Goal: Communication & Community: Participate in discussion

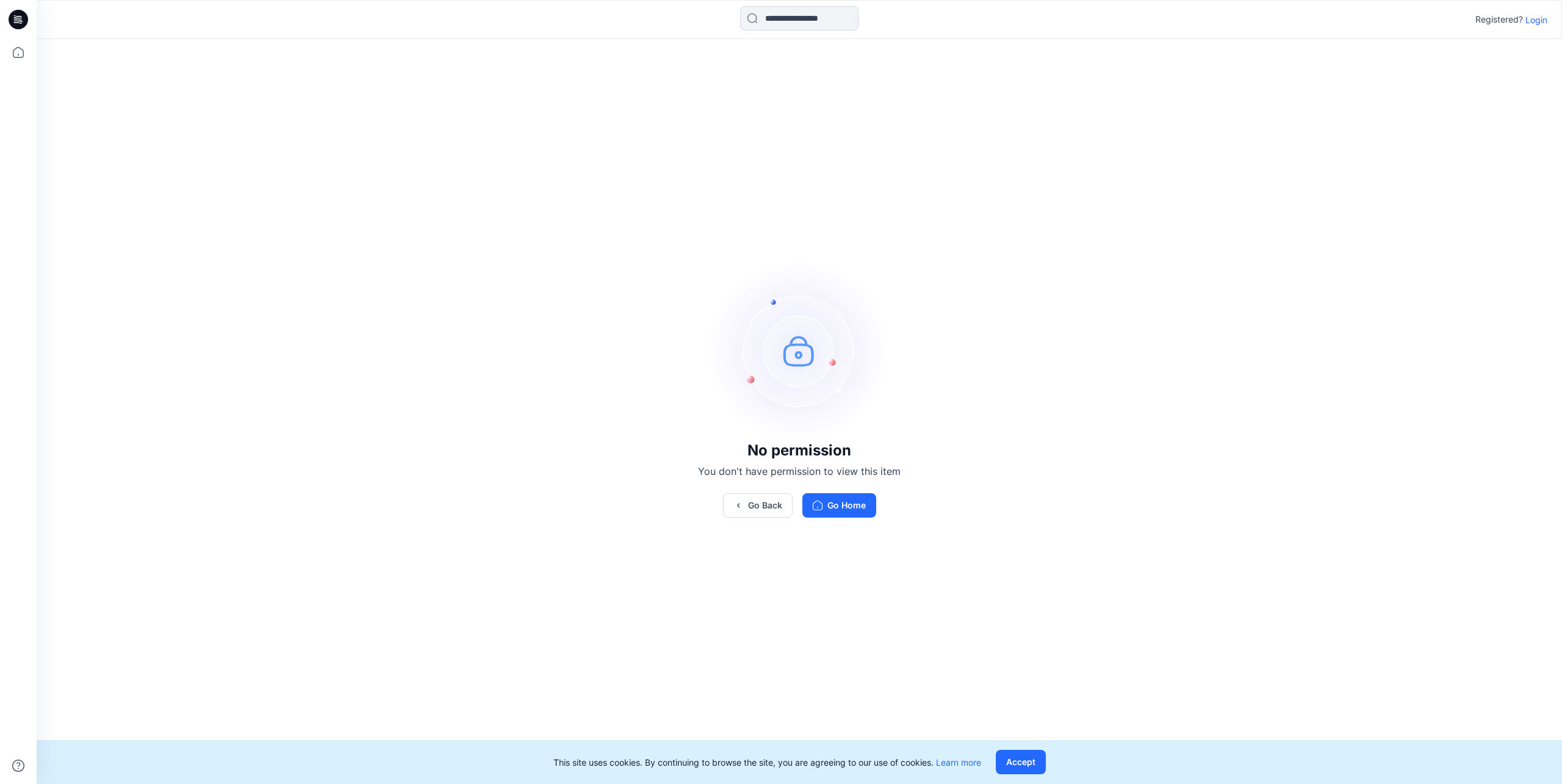
click at [1541, 24] on p "Login" at bounding box center [1536, 19] width 22 height 12
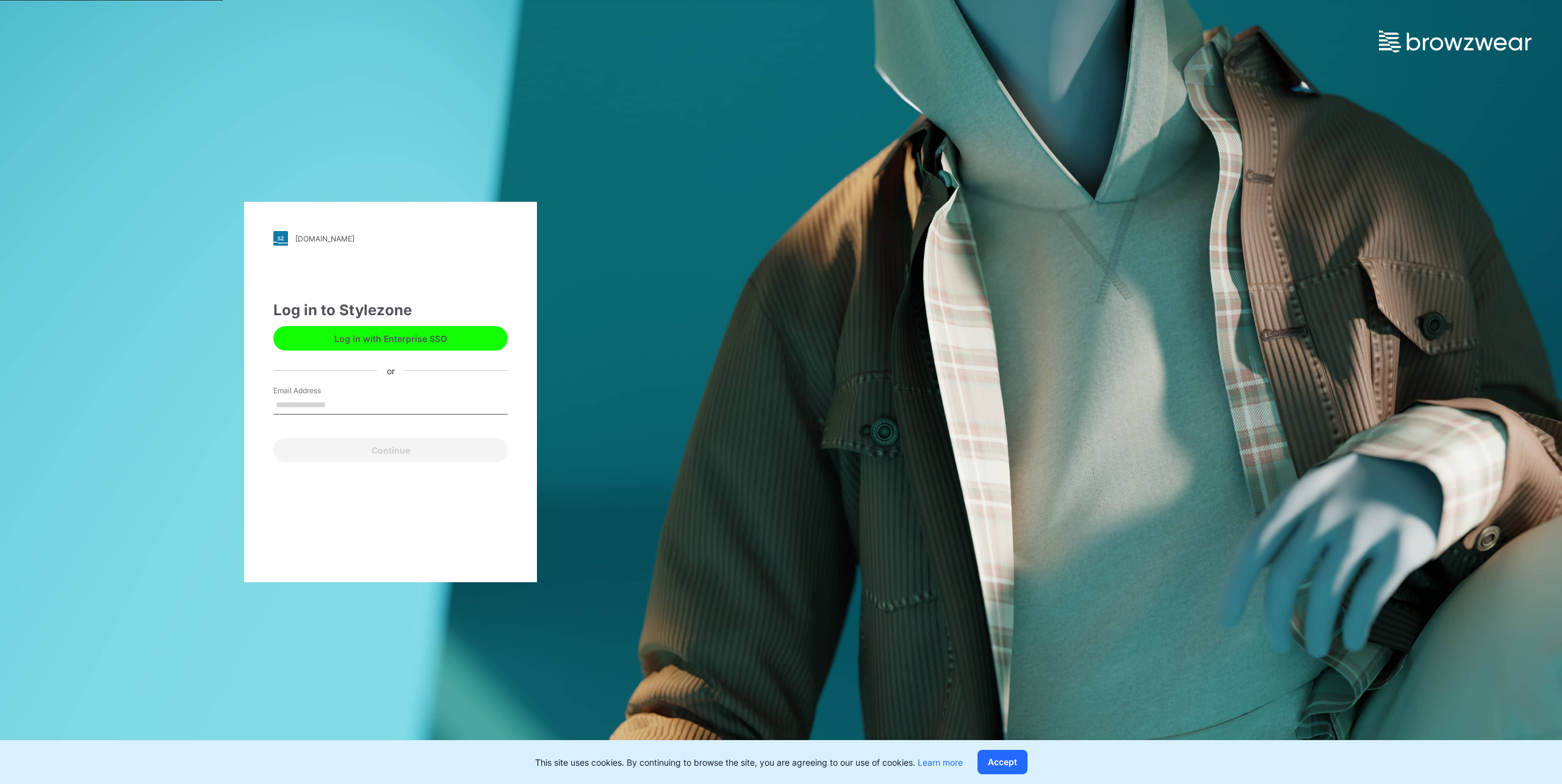
click at [355, 404] on input "Email Address" at bounding box center [390, 405] width 234 height 18
type input "**********"
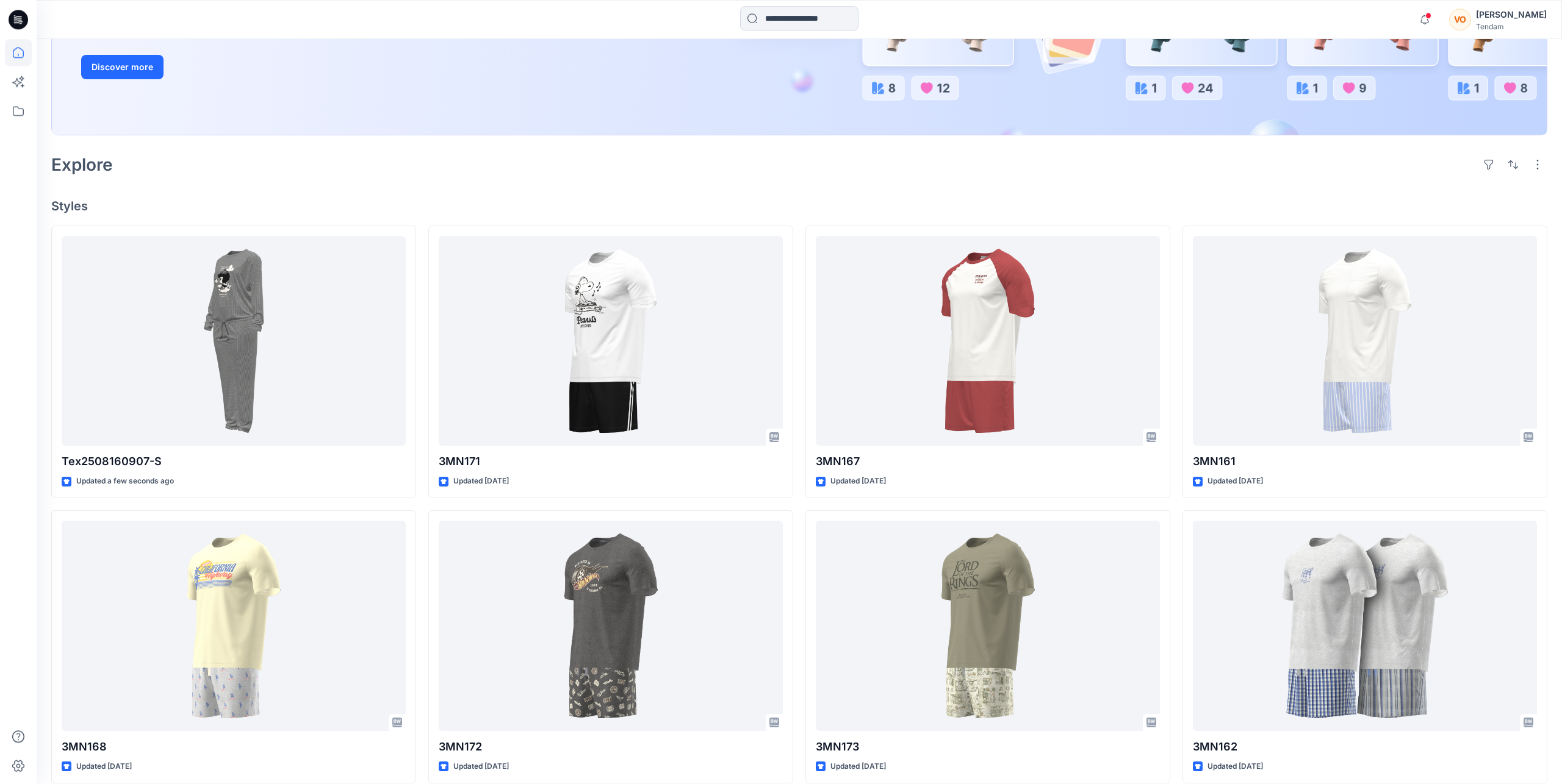
scroll to position [249, 0]
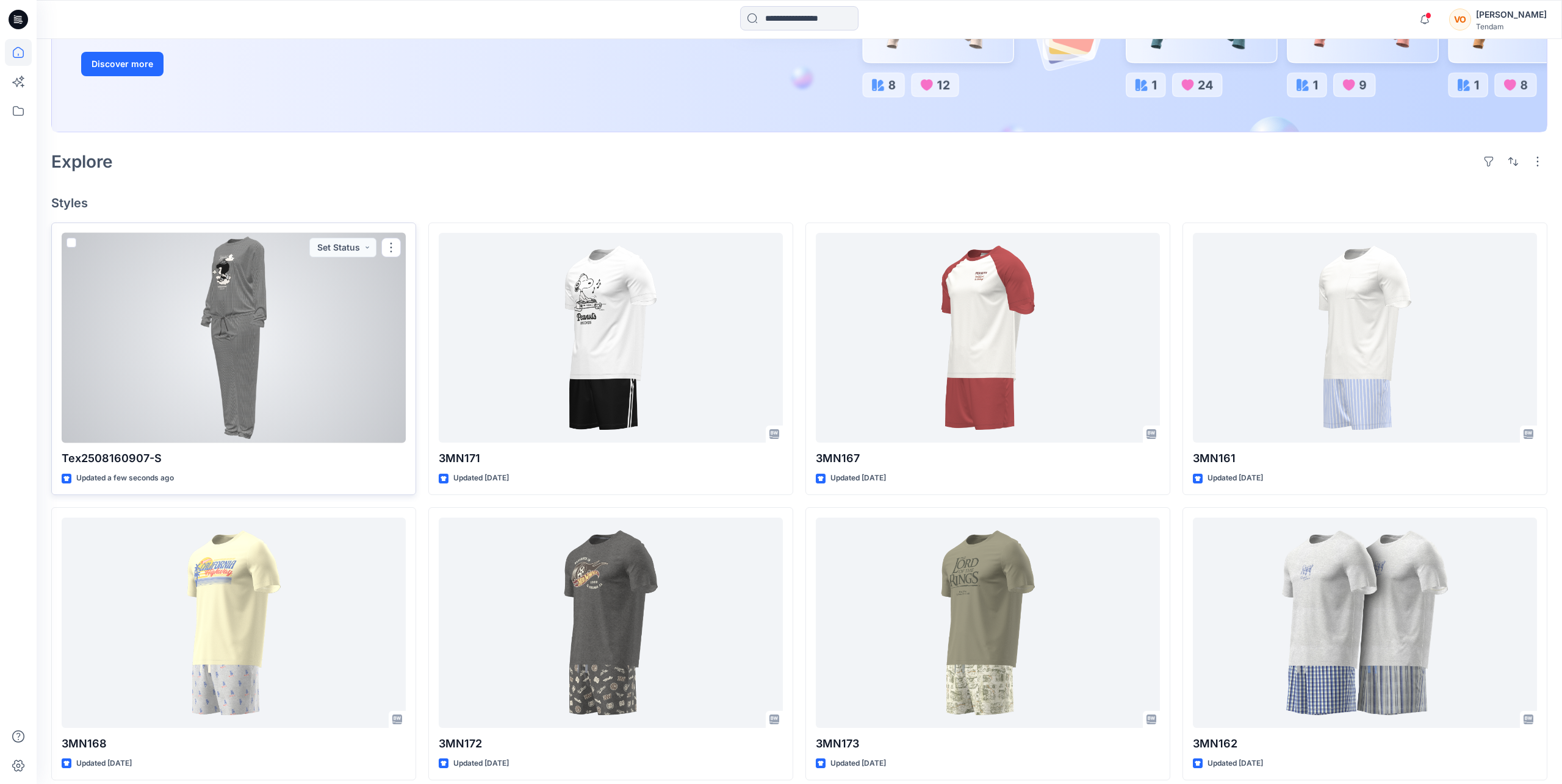
click at [223, 361] on div at bounding box center [233, 338] width 344 height 210
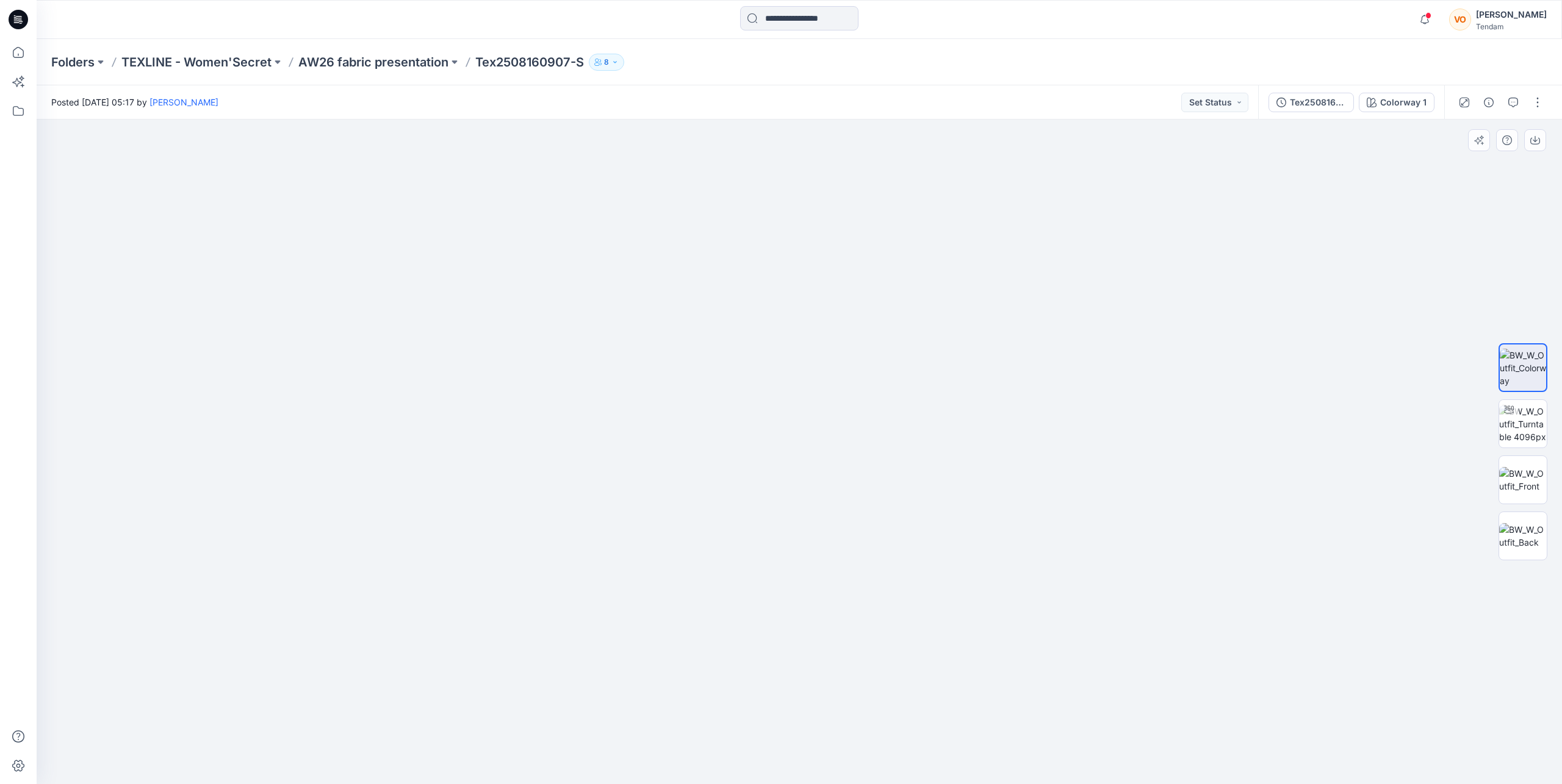
drag, startPoint x: 859, startPoint y: 478, endPoint x: 853, endPoint y: 447, distance: 31.6
click at [853, 447] on img at bounding box center [798, 399] width 814 height 770
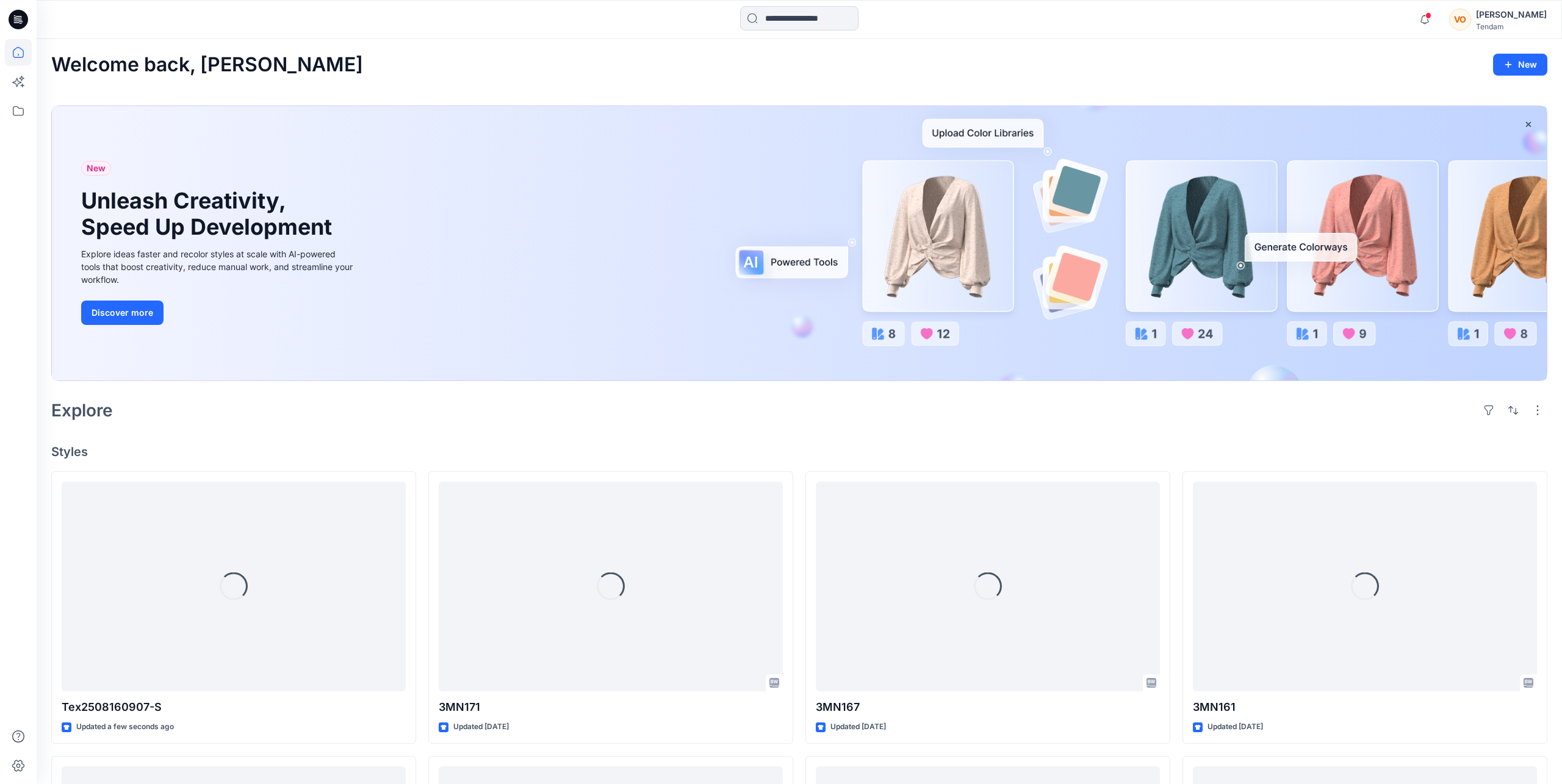
scroll to position [249, 0]
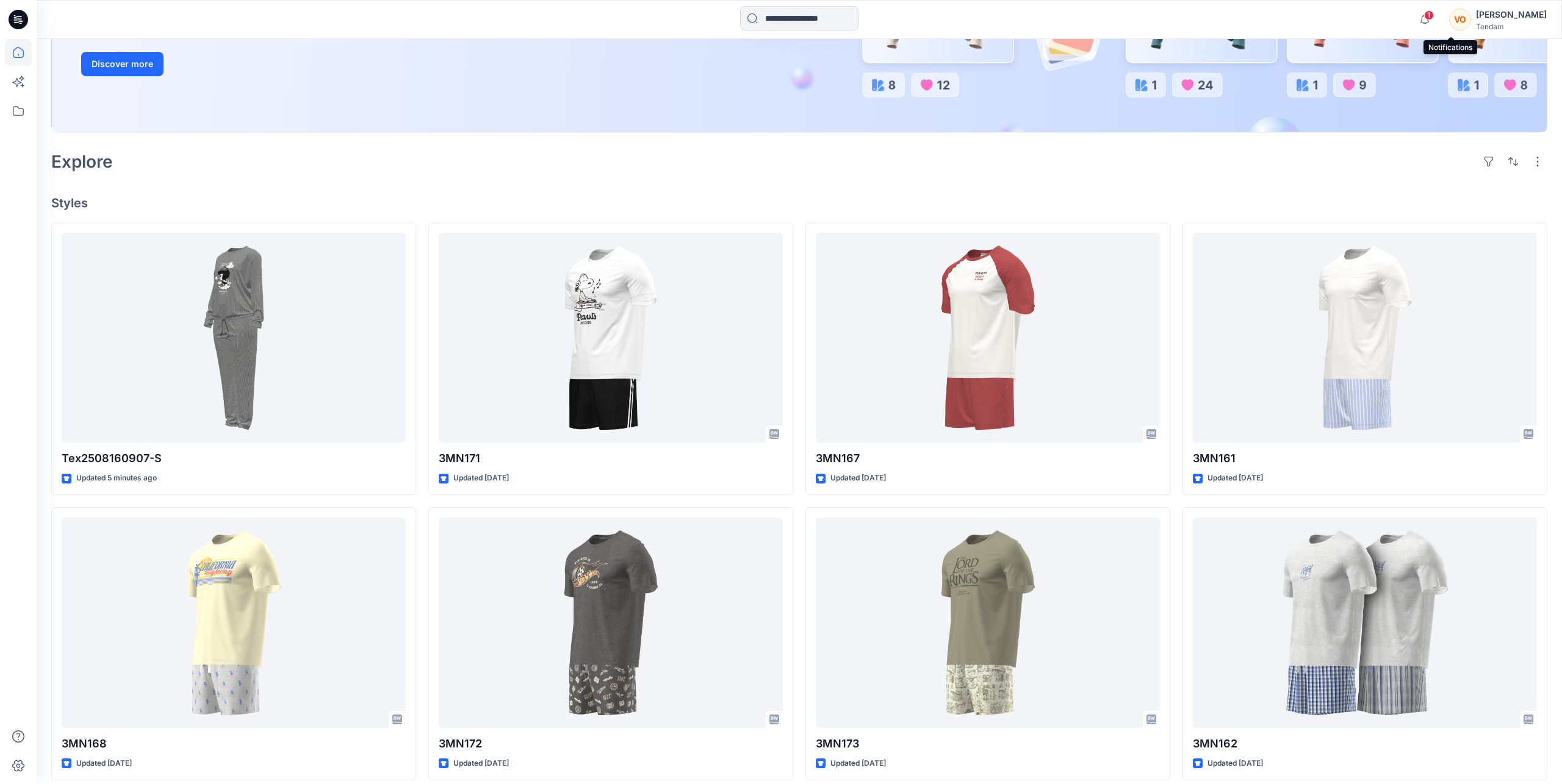
click at [1434, 18] on span "1" at bounding box center [1429, 16] width 10 height 10
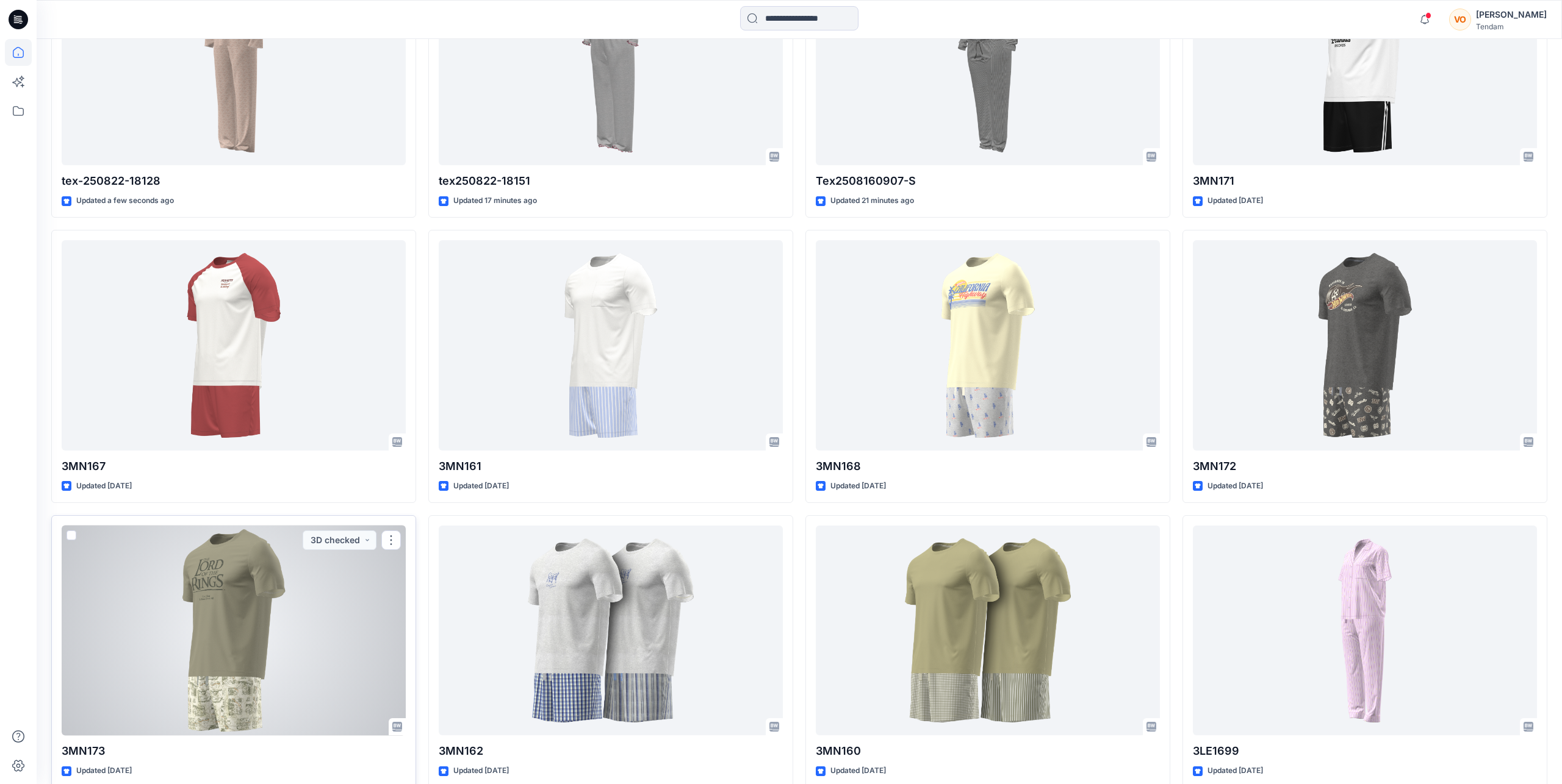
scroll to position [153, 0]
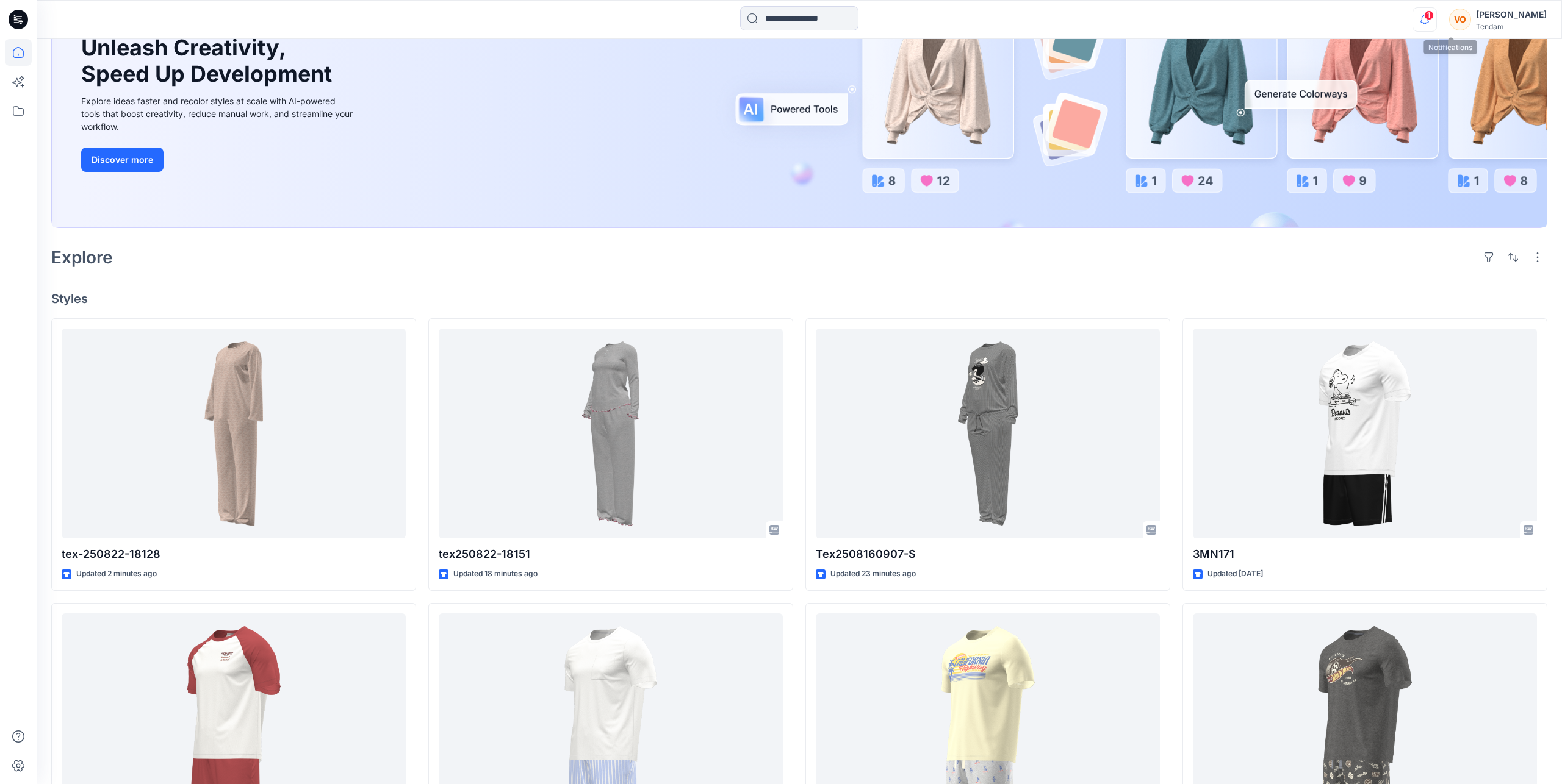
click at [1436, 22] on icon "button" at bounding box center [1425, 19] width 23 height 24
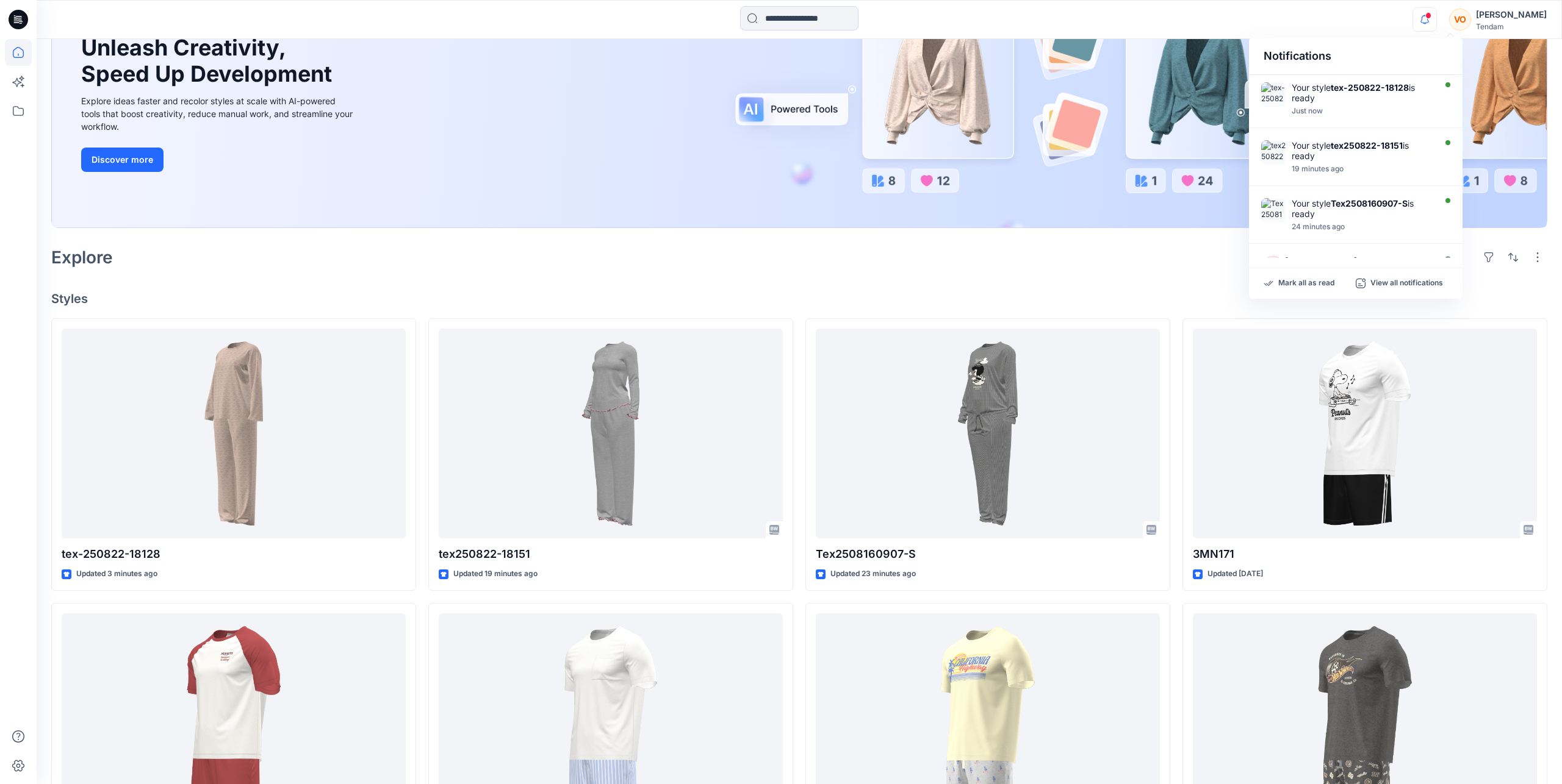
click at [1026, 18] on div at bounding box center [799, 19] width 763 height 26
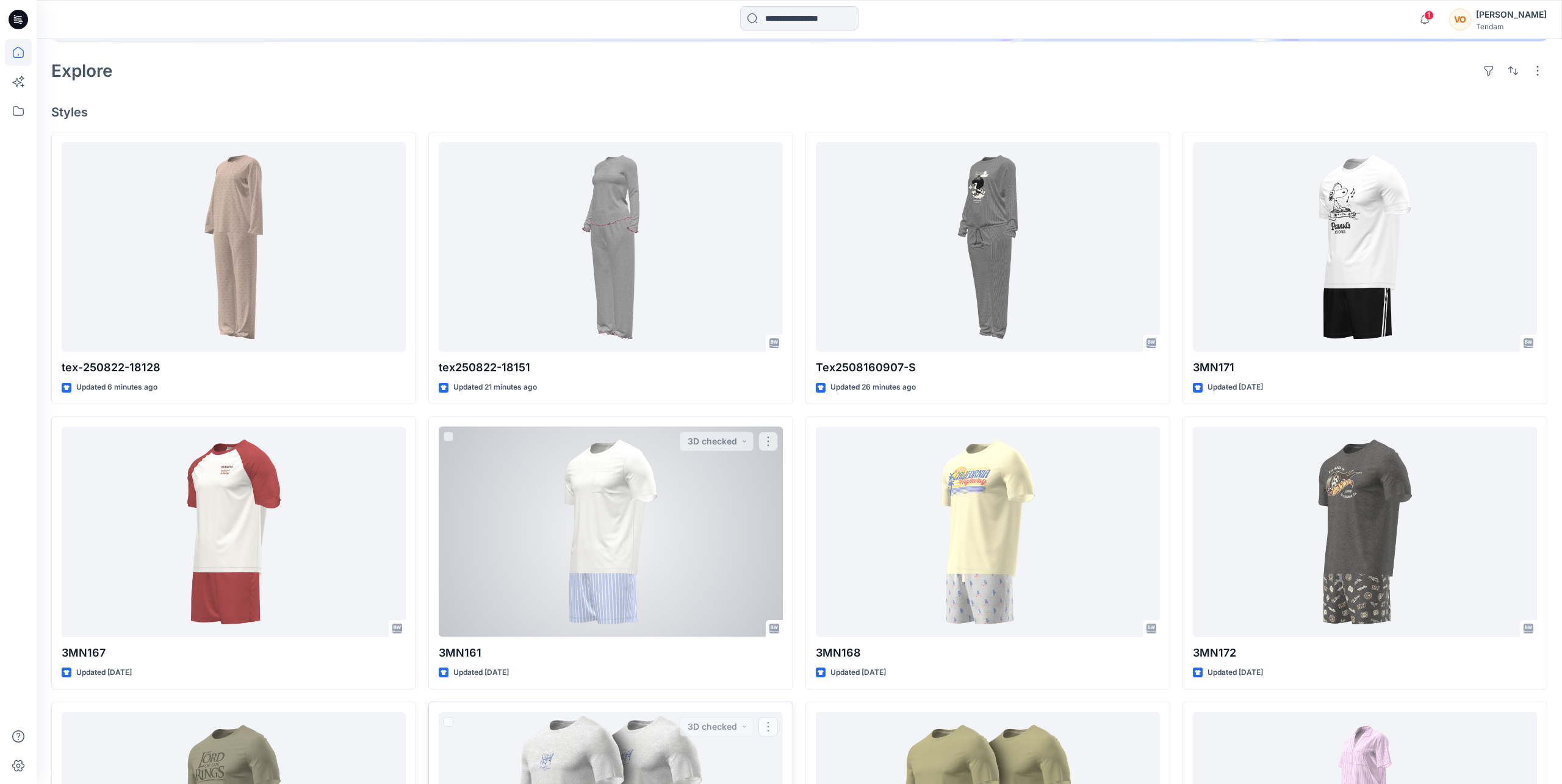
scroll to position [0, 0]
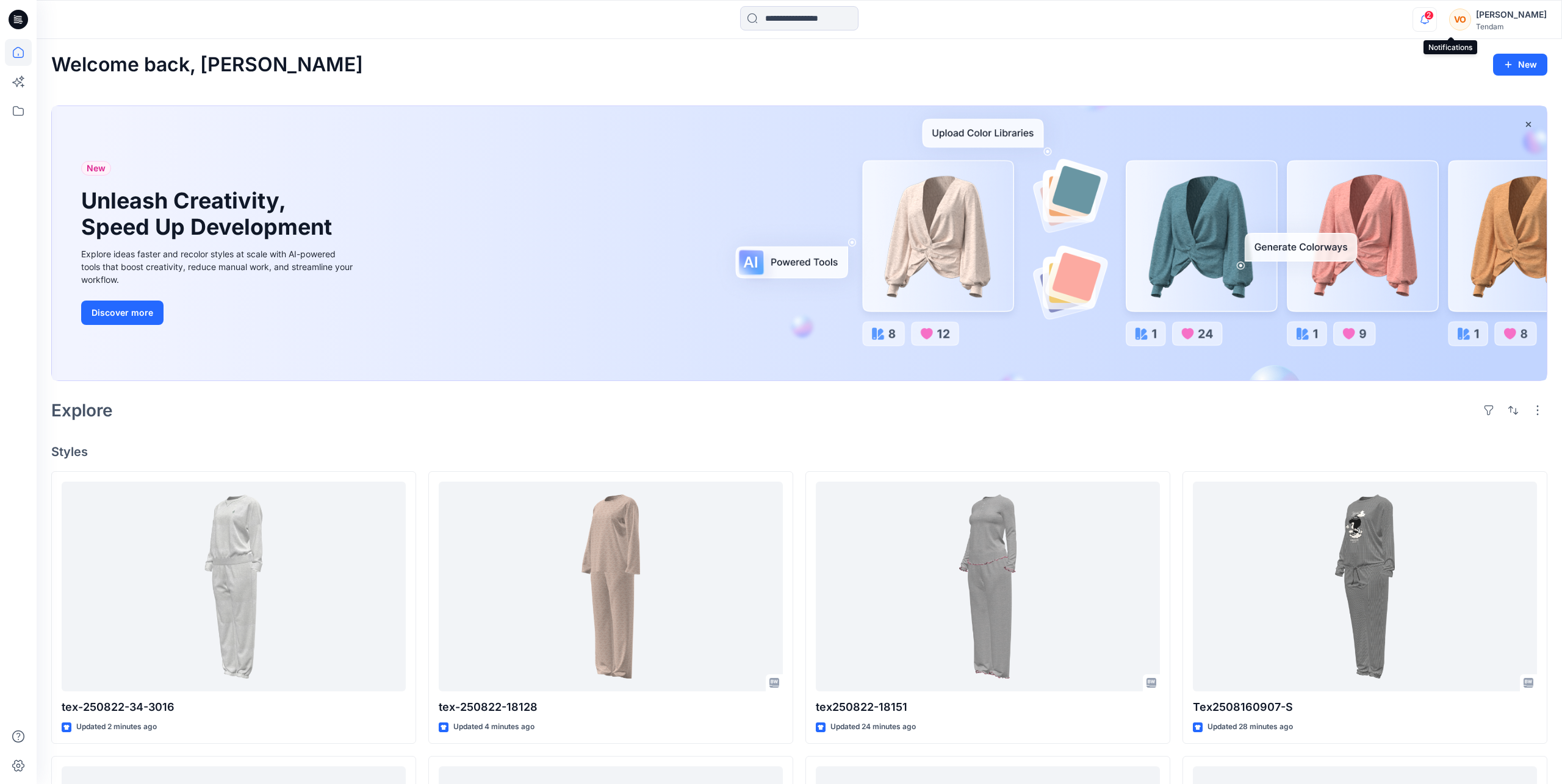
click at [1436, 22] on icon "button" at bounding box center [1425, 19] width 23 height 24
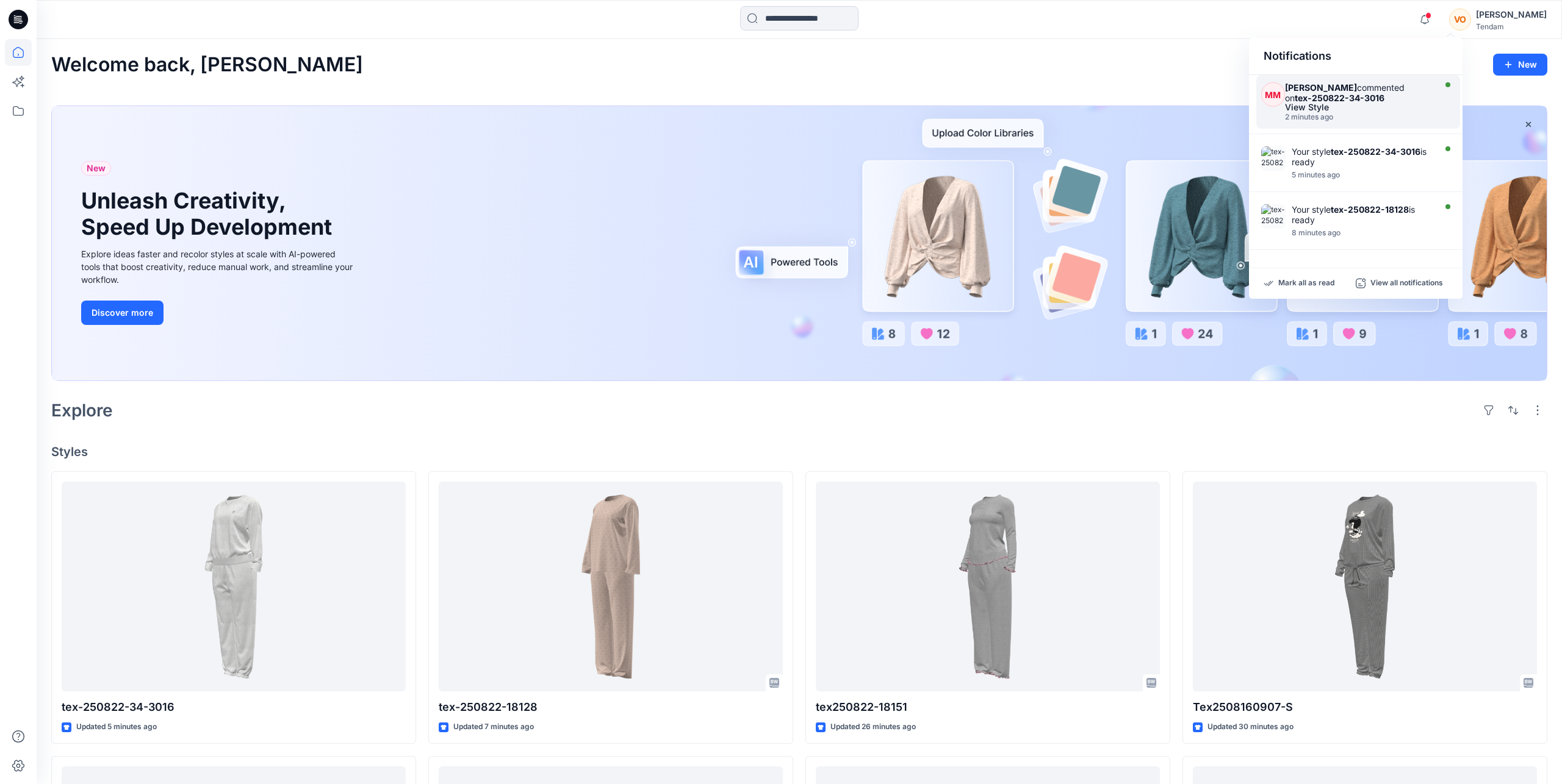
click at [1397, 107] on div "View Style" at bounding box center [1358, 108] width 146 height 8
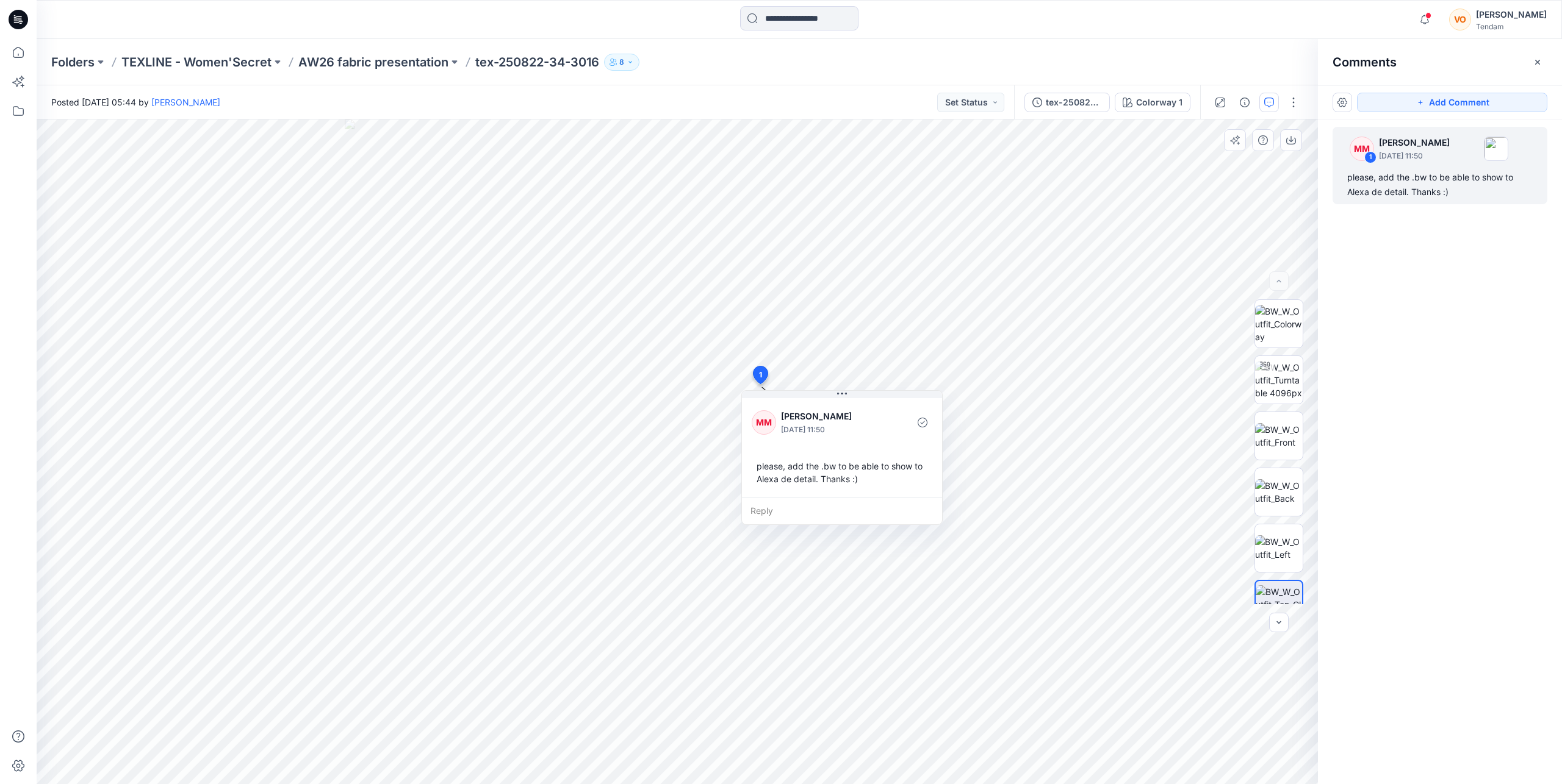
click at [769, 509] on div "Reply" at bounding box center [842, 511] width 200 height 26
type textarea "**********"
click at [923, 556] on button "Post" at bounding box center [915, 547] width 34 height 20
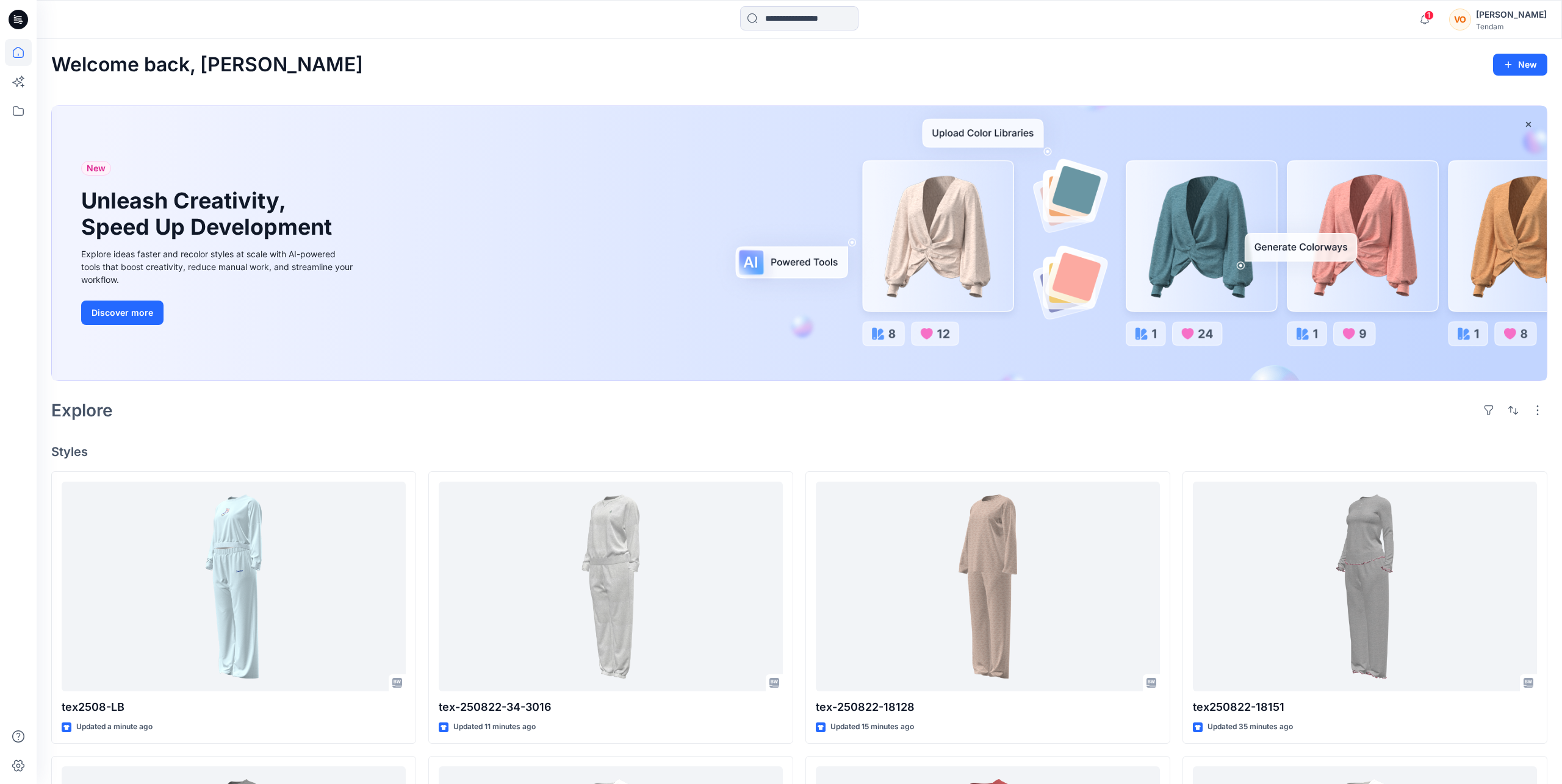
scroll to position [124, 0]
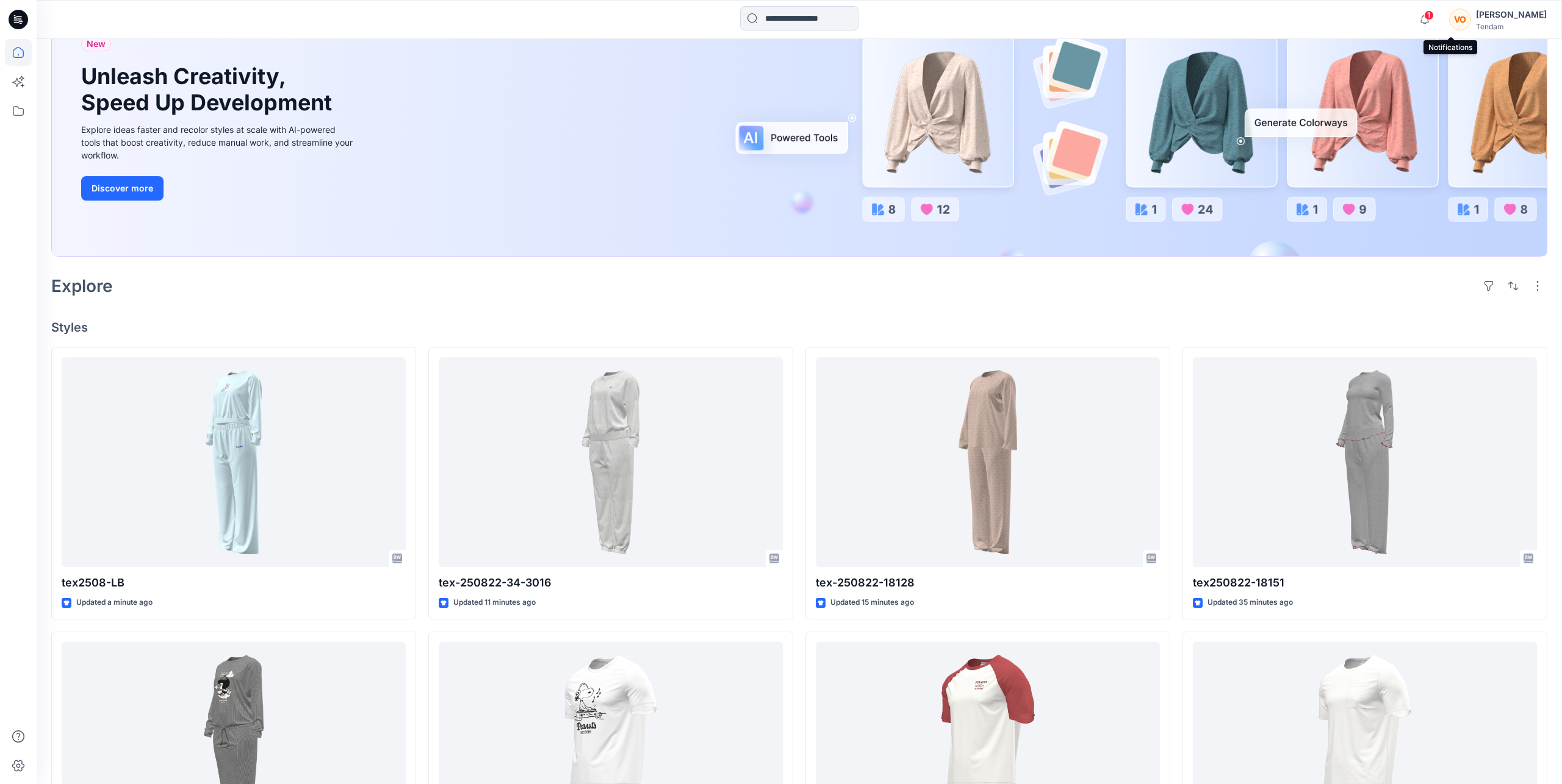
click at [1434, 17] on span "1" at bounding box center [1429, 16] width 10 height 10
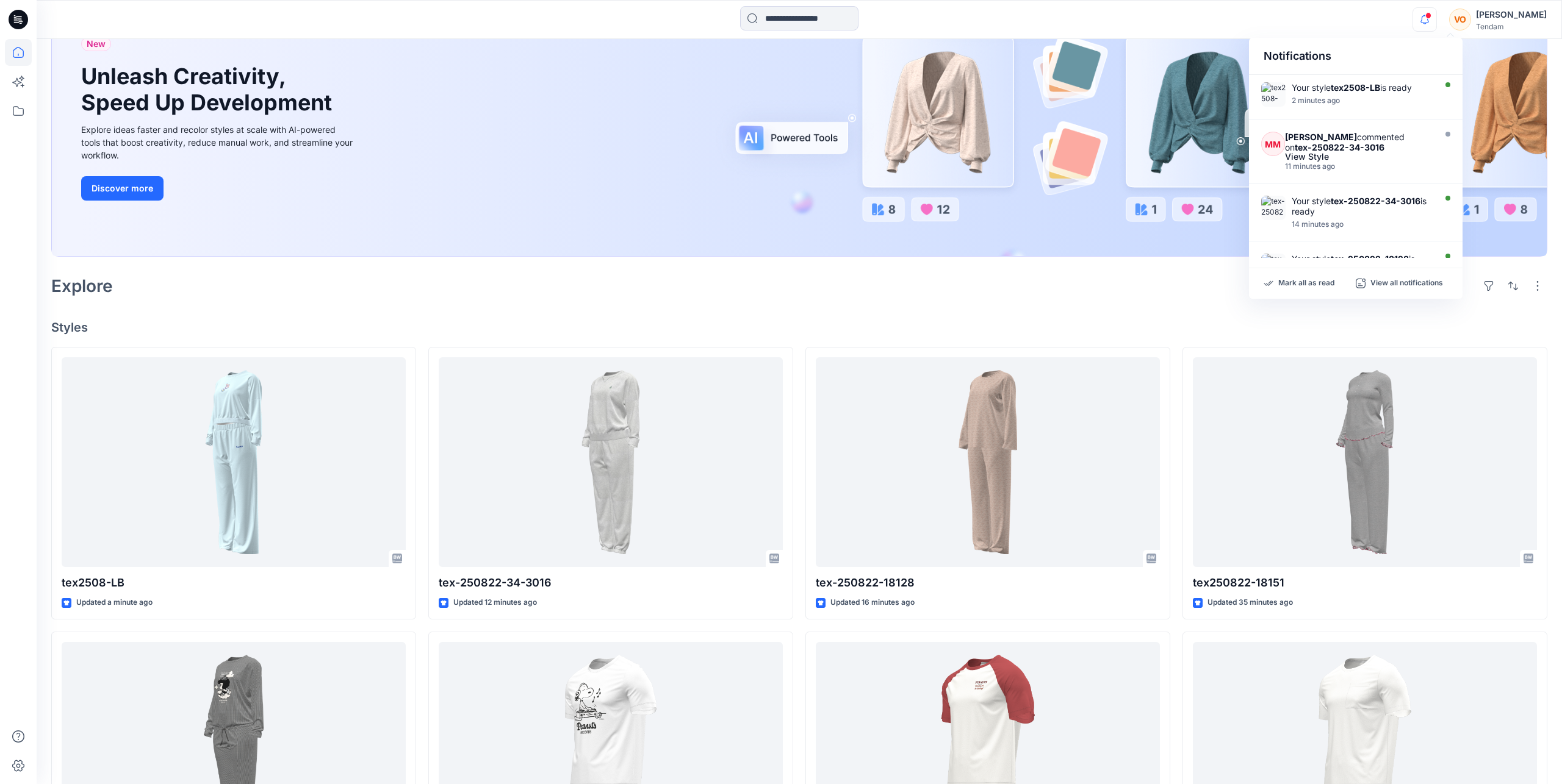
click at [1436, 12] on icon "button" at bounding box center [1425, 19] width 23 height 24
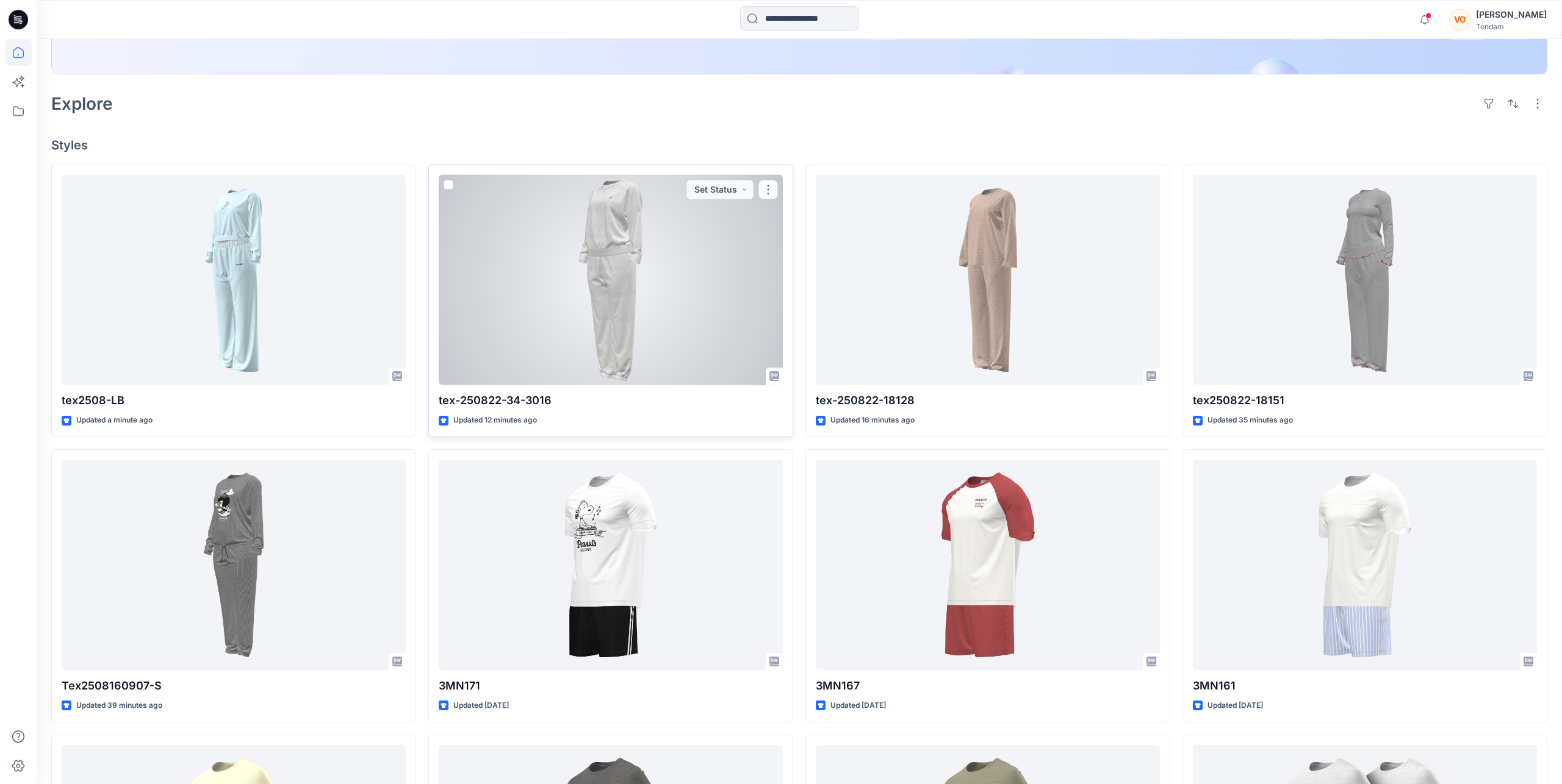
scroll to position [311, 0]
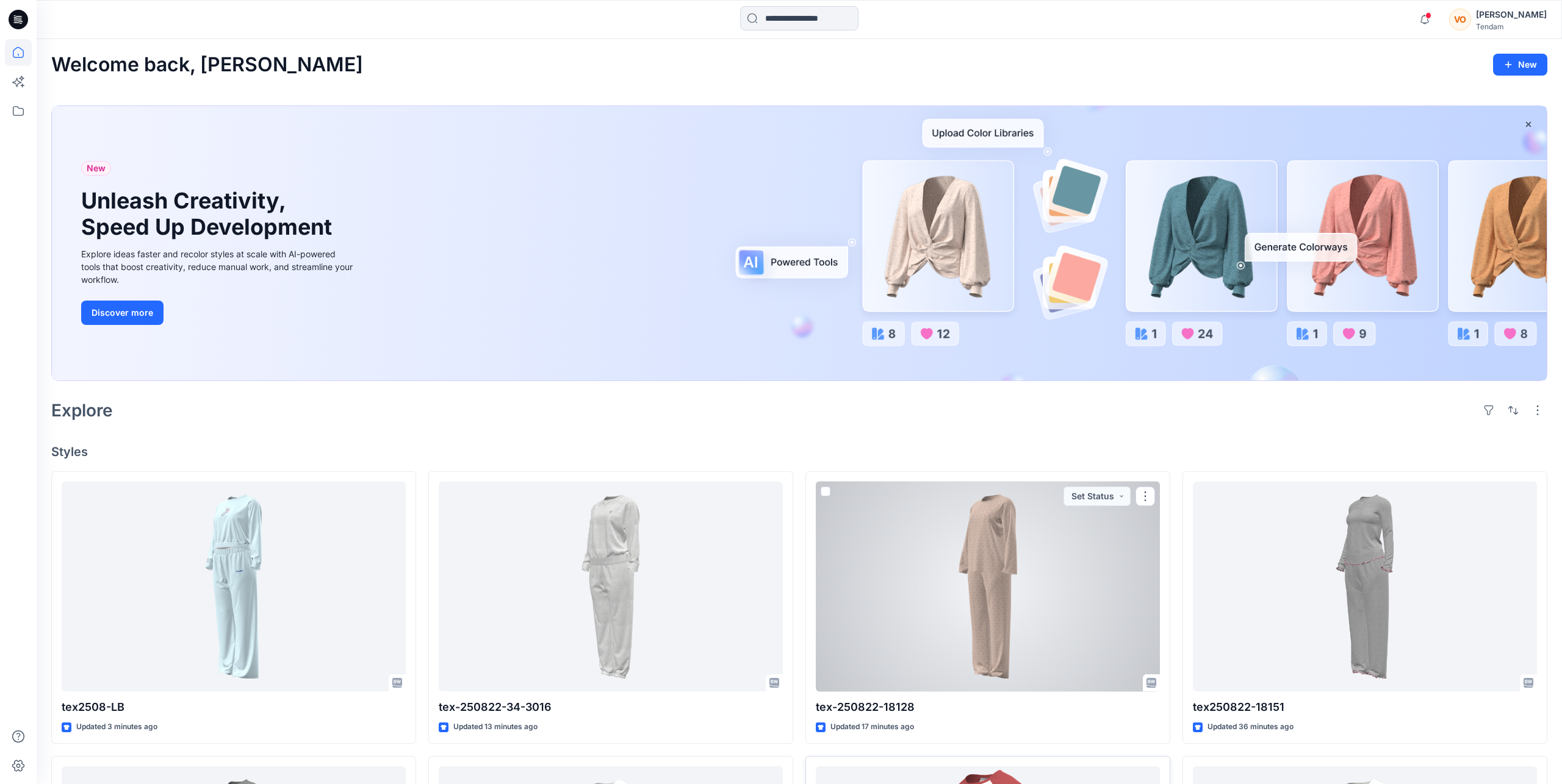
scroll to position [187, 0]
